Goal: Task Accomplishment & Management: Use online tool/utility

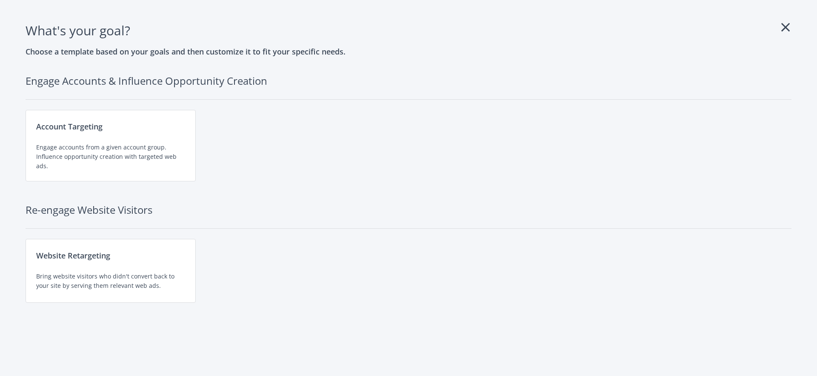
click at [258, 164] on div "Account Targeting Engage accounts from a given account group. Influence opportu…" at bounding box center [409, 145] width 766 height 71
click at [788, 29] on icon at bounding box center [785, 27] width 9 height 14
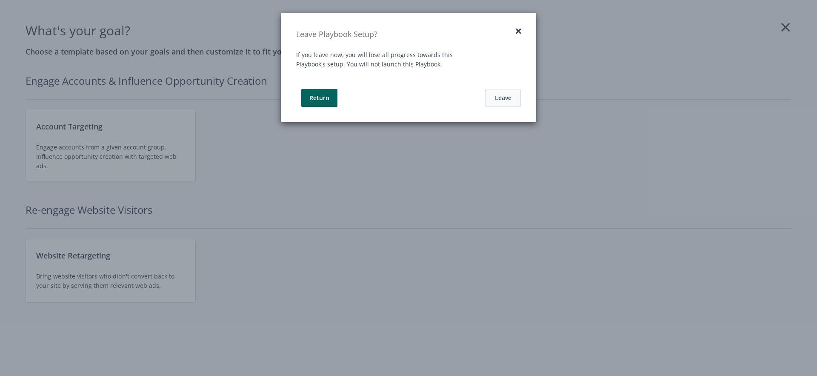
click at [513, 97] on button "Leave" at bounding box center [503, 98] width 36 height 18
